Goal: Information Seeking & Learning: Find specific fact

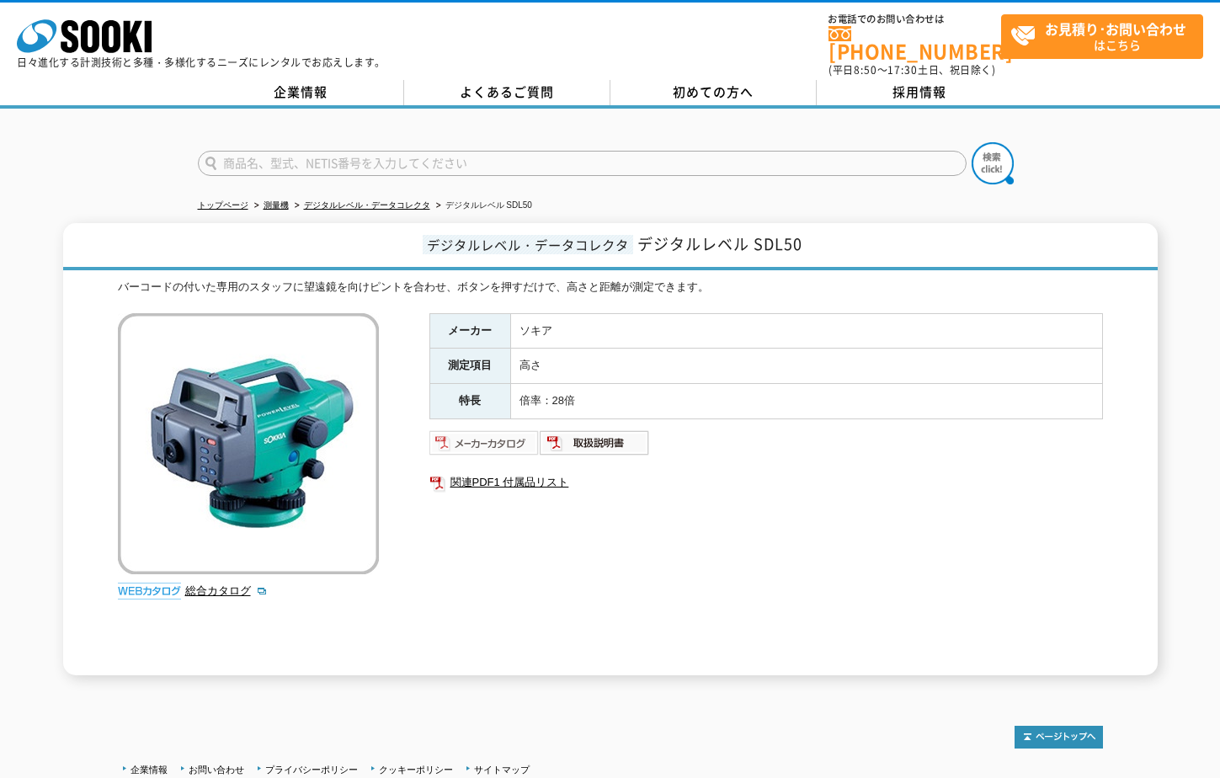
click at [493, 429] on img at bounding box center [484, 442] width 110 height 27
drag, startPoint x: 428, startPoint y: 232, endPoint x: 891, endPoint y: 234, distance: 463.1
click at [891, 234] on h1 "デジタルレベル・データコレクタ デジタルレベル SDL50" at bounding box center [610, 246] width 1095 height 47
click at [896, 234] on h1 "デジタルレベル・データコレクタ デジタルレベル SDL50" at bounding box center [610, 246] width 1095 height 47
drag, startPoint x: 802, startPoint y: 234, endPoint x: 402, endPoint y: 229, distance: 400.0
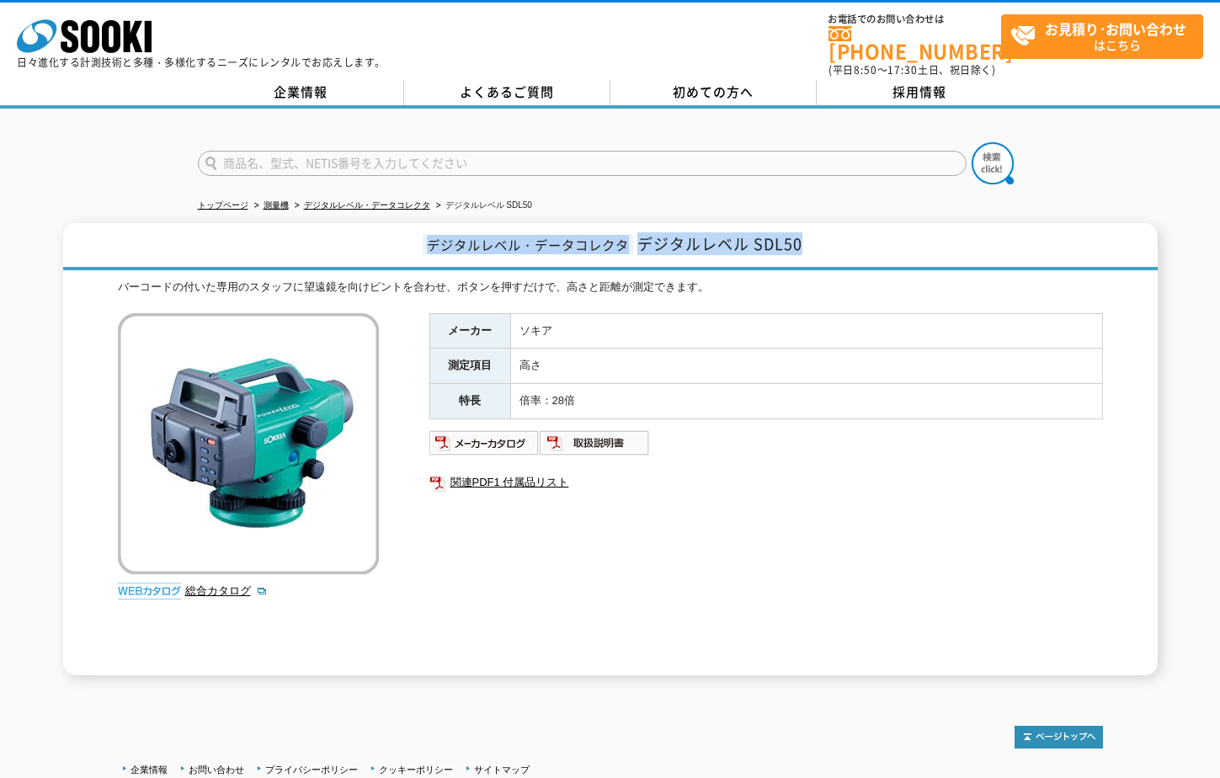
click at [402, 229] on h1 "デジタルレベル・データコレクタ デジタルレベル SDL50" at bounding box center [610, 246] width 1095 height 47
drag, startPoint x: 402, startPoint y: 229, endPoint x: 509, endPoint y: 274, distance: 115.9
click at [506, 279] on div "バーコードの付いた専用のスタッフに望遠鏡を向けピントを合わせ、ボタンを押すだけで、高さと距離が測定できます。" at bounding box center [610, 288] width 985 height 18
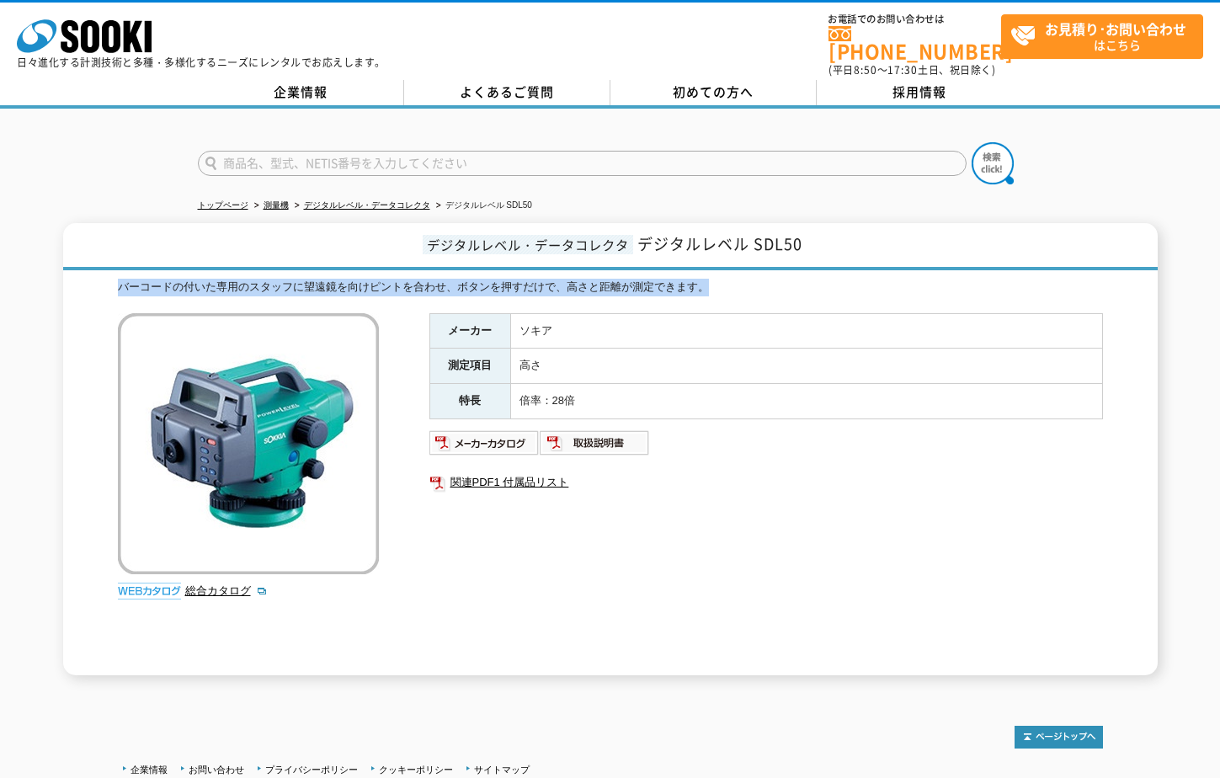
drag, startPoint x: 707, startPoint y: 278, endPoint x: 120, endPoint y: 266, distance: 587.0
click at [120, 266] on div "デジタルレベル・データコレクタ デジタルレベル SDL50 バーコードの付いた専用のスタッフに望遠鏡を向けピントを合わせ、ボタンを押すだけで、高さと距離が測定…" at bounding box center [610, 449] width 1095 height 452
drag, startPoint x: 120, startPoint y: 266, endPoint x: 307, endPoint y: 275, distance: 187.2
click at [307, 279] on div "バーコードの付いた専用のスタッフに望遠鏡を向けピントを合わせ、ボタンを押すだけで、高さと距離が測定できます。" at bounding box center [610, 288] width 985 height 18
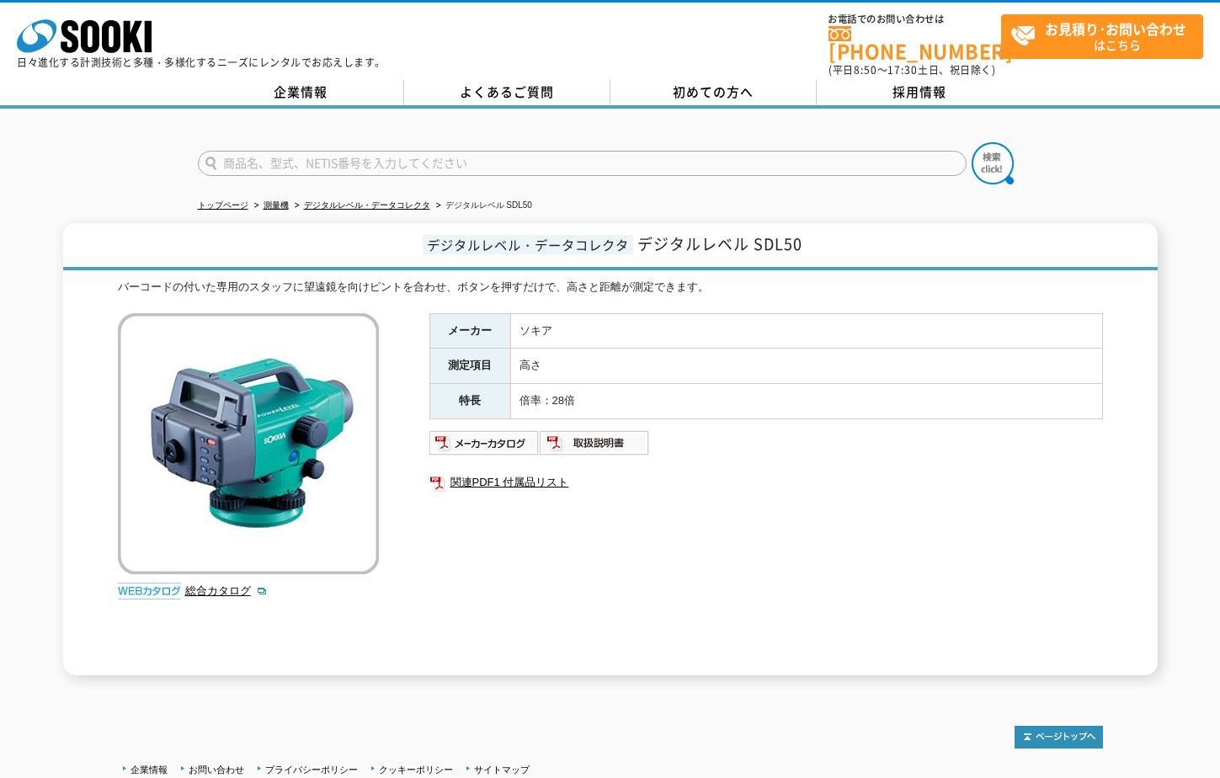
click at [633, 154] on input "text" at bounding box center [582, 163] width 769 height 25
type input "S"
type input "TP-210SD"
click at [991, 152] on img at bounding box center [993, 163] width 42 height 42
